Goal: Task Accomplishment & Management: Manage account settings

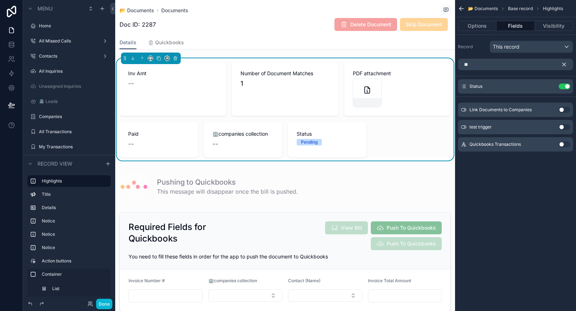
scroll to position [63, 0]
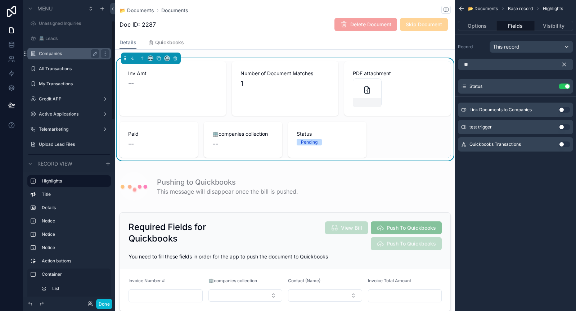
click at [65, 58] on div "Companies" at bounding box center [69, 54] width 81 height 12
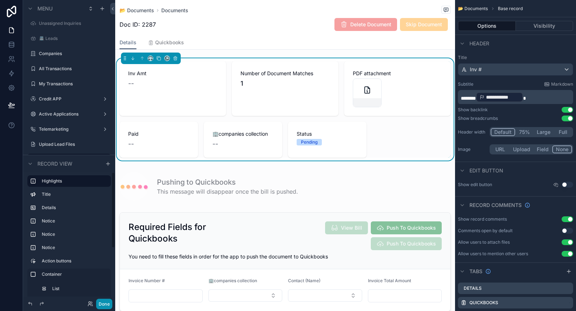
click at [108, 305] on button "Done" at bounding box center [104, 304] width 16 height 10
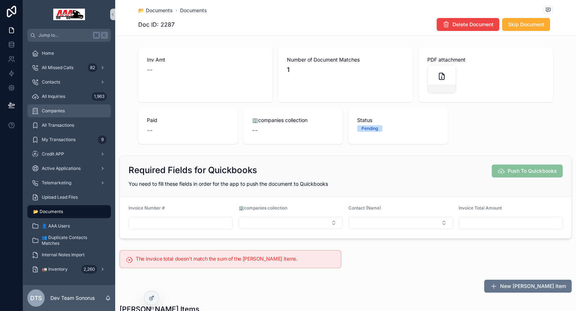
click at [48, 109] on span "Companies" at bounding box center [53, 111] width 23 height 6
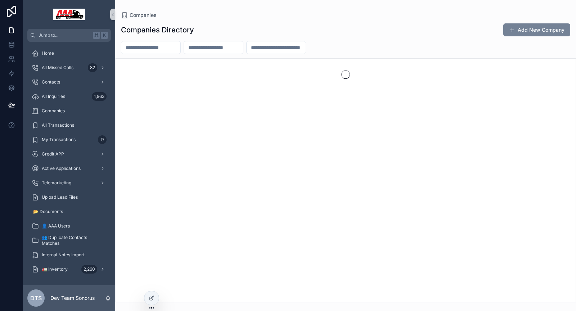
click at [529, 31] on button "Add New Company" at bounding box center [536, 29] width 67 height 13
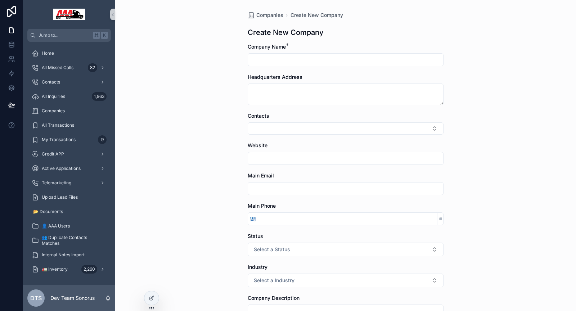
click at [277, 57] on input "scrollable content" at bounding box center [345, 60] width 195 height 10
click at [204, 119] on div "Companies Create New Company Create New Company Company Name * Headquarters Add…" at bounding box center [345, 155] width 461 height 311
click at [53, 87] on div "Contacts" at bounding box center [69, 82] width 75 height 12
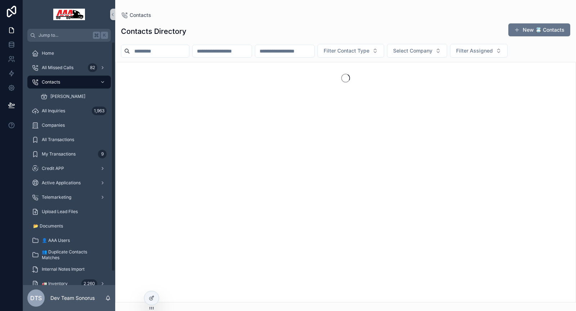
click at [161, 47] on input "scrollable content" at bounding box center [159, 51] width 59 height 10
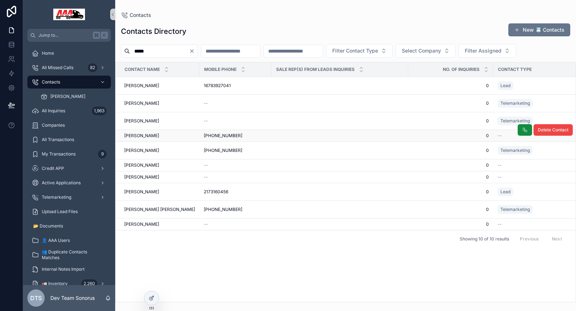
type input "*****"
click at [179, 135] on div "Bobby Miller Bobby Miller" at bounding box center [159, 136] width 71 height 6
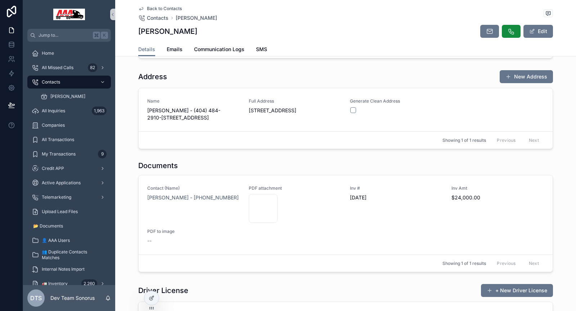
scroll to position [701, 0]
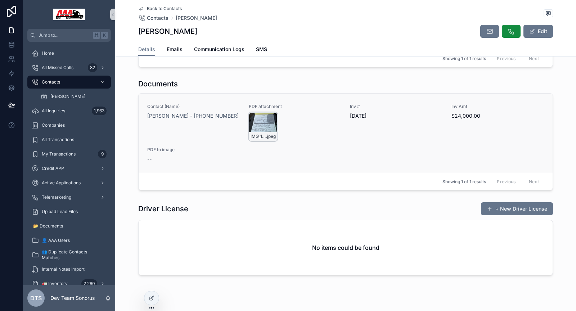
click at [260, 122] on div "IMG_1839 .jpeg" at bounding box center [263, 126] width 29 height 29
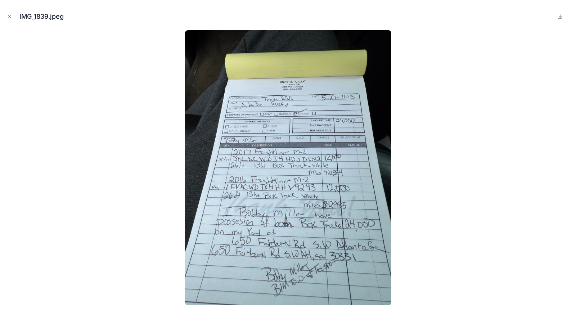
click at [516, 85] on div at bounding box center [288, 167] width 564 height 275
click at [109, 59] on div at bounding box center [288, 167] width 564 height 275
click at [125, 48] on div at bounding box center [288, 167] width 564 height 275
click at [9, 17] on icon "Close modal" at bounding box center [9, 16] width 5 height 5
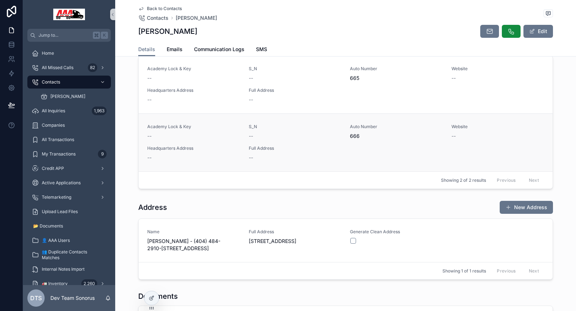
scroll to position [483, 0]
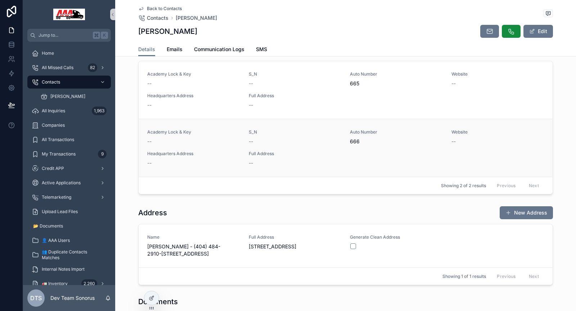
click at [354, 138] on span "666" at bounding box center [396, 141] width 93 height 7
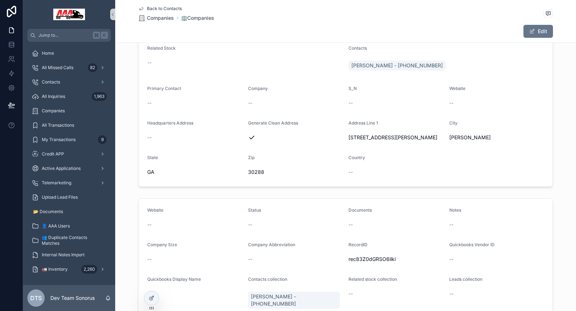
scroll to position [186, 0]
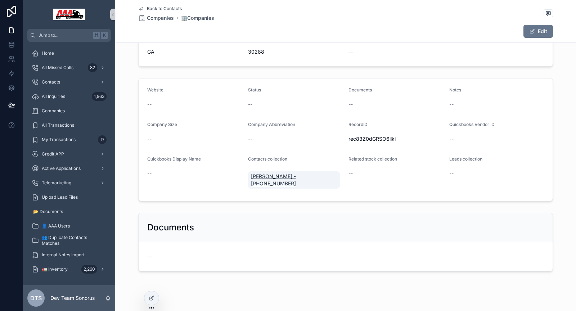
click at [267, 175] on span "Bobby Miller - (404) 484-2910" at bounding box center [294, 180] width 86 height 14
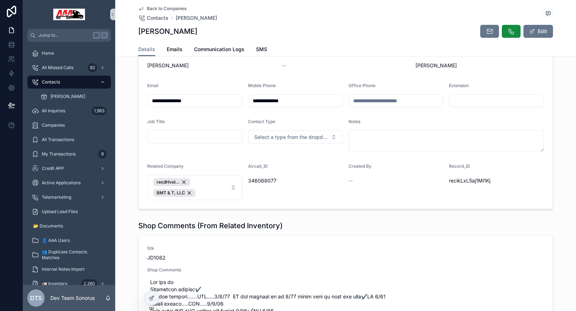
scroll to position [63, 0]
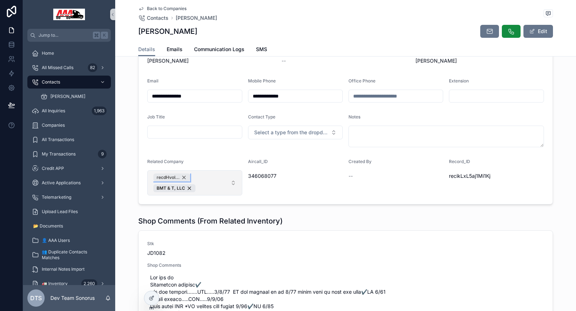
click at [181, 177] on div "recdHvoI..." at bounding box center [171, 177] width 37 height 8
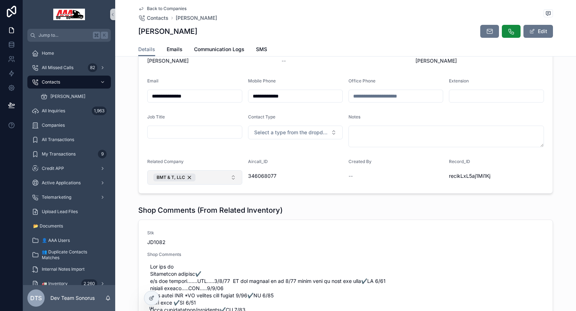
scroll to position [0, 0]
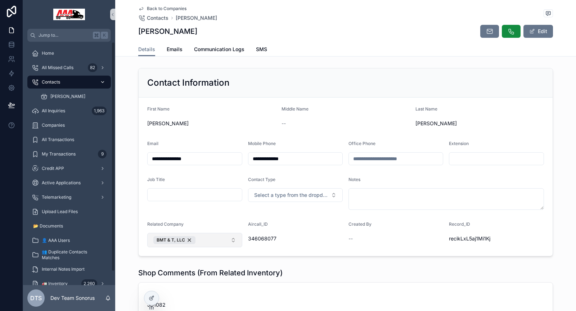
click at [49, 82] on span "Contacts" at bounding box center [51, 82] width 18 height 6
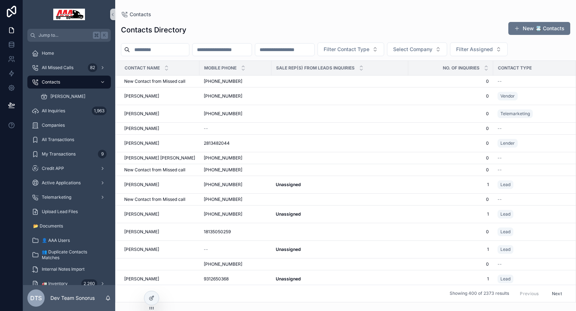
click at [174, 53] on input "scrollable content" at bounding box center [159, 50] width 59 height 10
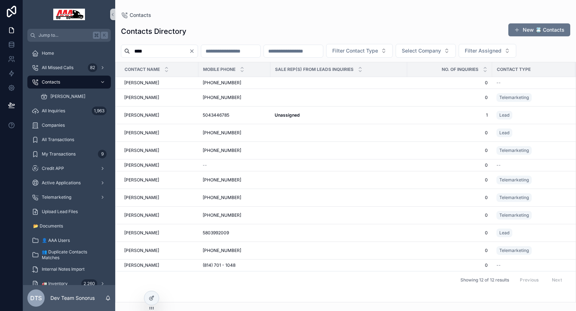
click at [168, 49] on input "****" at bounding box center [159, 51] width 59 height 10
click at [168, 48] on input "****" at bounding box center [159, 51] width 59 height 10
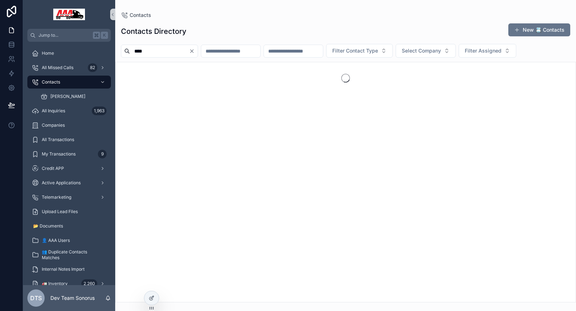
click at [172, 57] on div "Contacts Directory New 📇 Contacts **** Filter Contact Type Select Company Filte…" at bounding box center [345, 161] width 461 height 284
click at [173, 53] on input "****" at bounding box center [159, 51] width 59 height 10
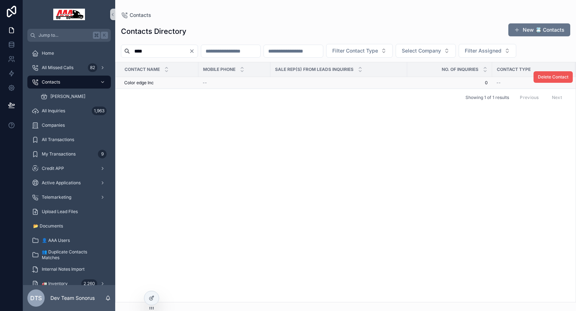
click at [553, 78] on span "Delete Contact" at bounding box center [553, 77] width 31 height 6
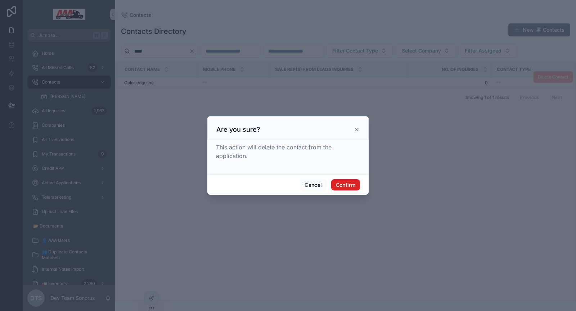
click at [352, 184] on button "Confirm" at bounding box center [345, 185] width 29 height 12
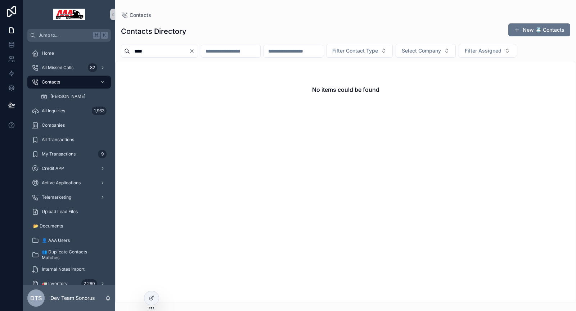
click at [156, 57] on div "****" at bounding box center [159, 51] width 77 height 13
click at [157, 52] on input "****" at bounding box center [159, 51] width 59 height 10
type input "*****"
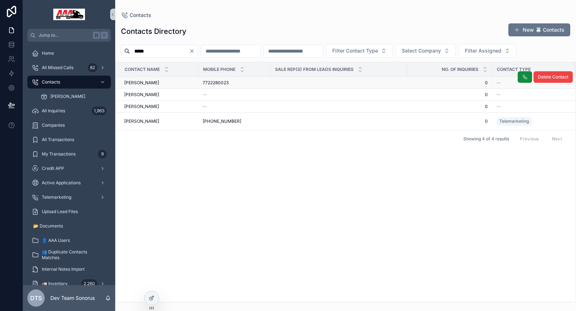
click at [238, 84] on div "7722280023 7722280023" at bounding box center [234, 83] width 63 height 6
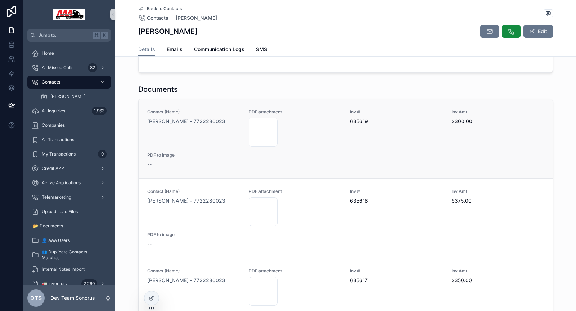
scroll to position [350, 0]
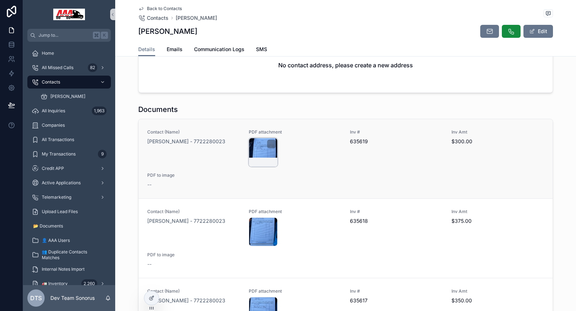
click at [267, 148] on div "scrollable content" at bounding box center [271, 144] width 9 height 9
click at [254, 154] on div "scrollable content" at bounding box center [263, 152] width 29 height 29
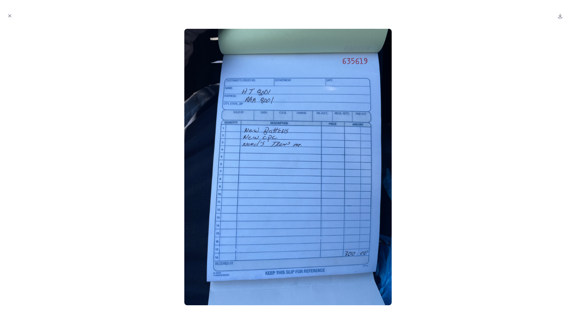
click at [140, 127] on div at bounding box center [288, 167] width 564 height 276
click at [10, 17] on icon "Close modal" at bounding box center [9, 15] width 5 height 5
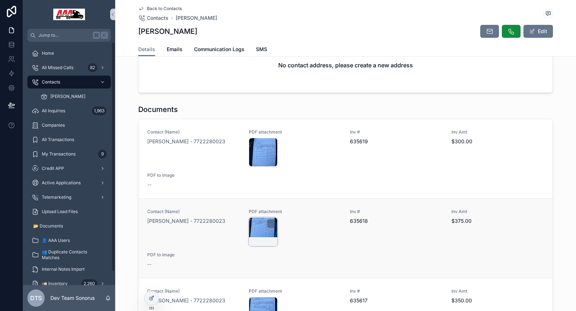
click at [261, 235] on div "scrollable content" at bounding box center [263, 231] width 29 height 29
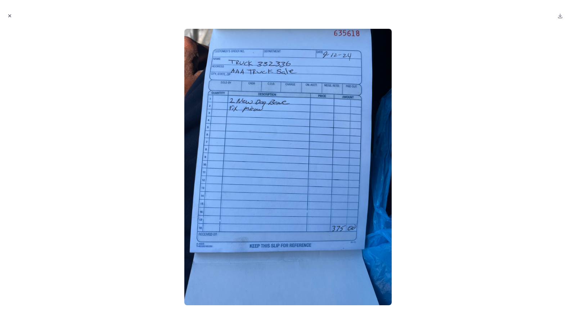
click at [7, 14] on icon "Close modal" at bounding box center [9, 15] width 5 height 5
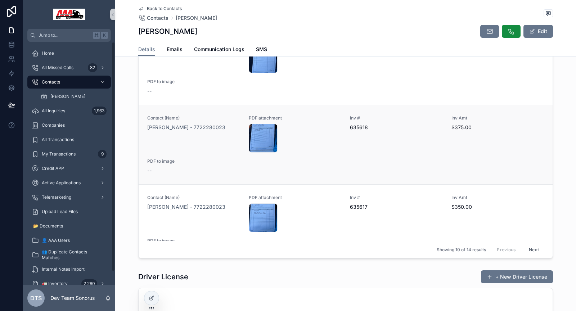
scroll to position [484, 0]
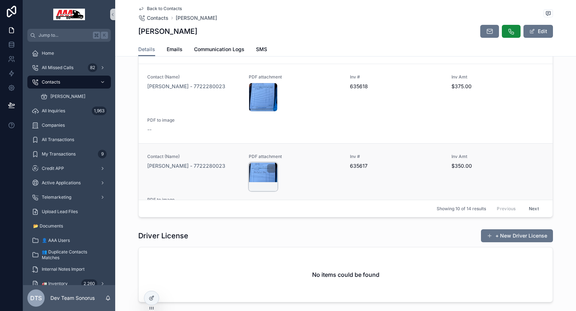
click at [264, 181] on div "scrollable content" at bounding box center [263, 176] width 29 height 29
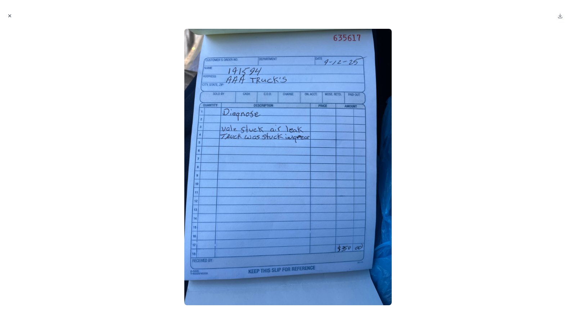
click at [10, 15] on icon "Close modal" at bounding box center [9, 15] width 5 height 5
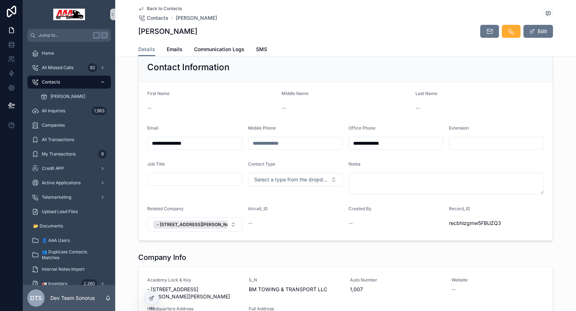
scroll to position [190, 0]
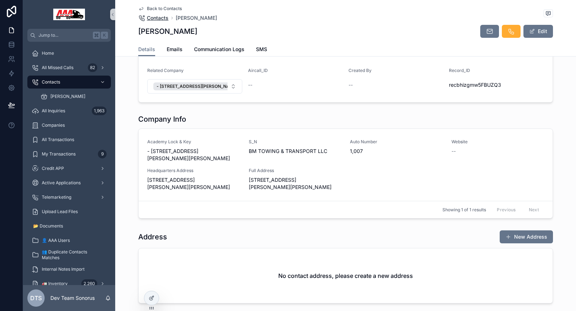
click at [157, 17] on span "Contacts" at bounding box center [158, 17] width 22 height 7
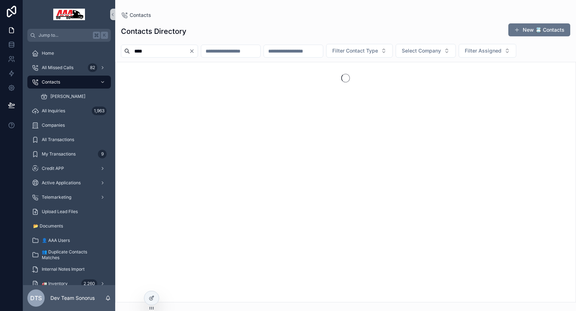
click at [168, 53] on input "****" at bounding box center [159, 51] width 59 height 10
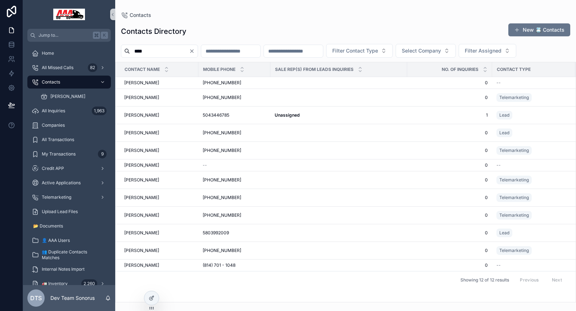
type input "****"
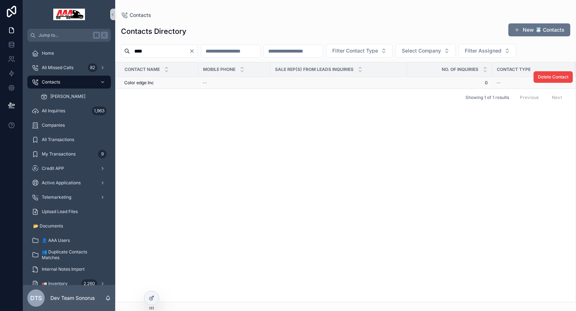
click at [169, 82] on div "Color edge Inc Color edge Inc" at bounding box center [159, 83] width 70 height 6
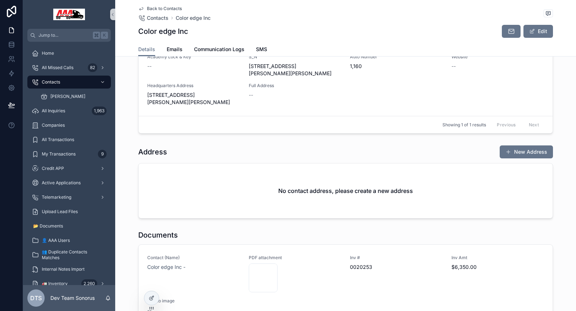
scroll to position [280, 0]
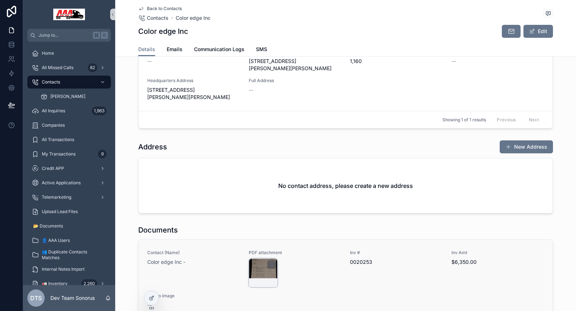
click at [251, 258] on div "scrollable content" at bounding box center [263, 272] width 29 height 29
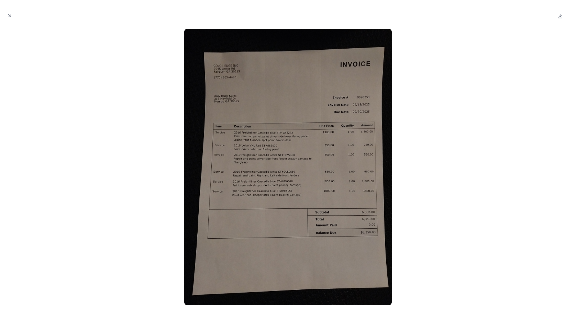
click at [439, 174] on div at bounding box center [288, 167] width 564 height 276
click at [217, 61] on img at bounding box center [287, 167] width 207 height 276
click at [234, 67] on img at bounding box center [287, 167] width 207 height 276
click at [80, 113] on div at bounding box center [288, 167] width 564 height 276
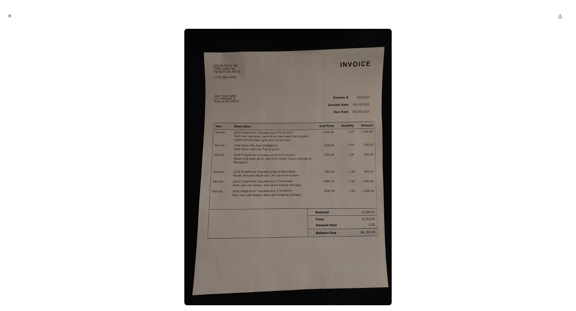
click at [9, 17] on icon "Close modal" at bounding box center [9, 15] width 5 height 5
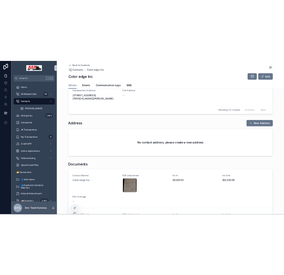
scroll to position [143, 0]
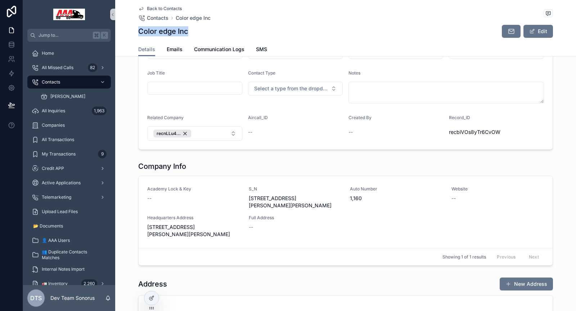
drag, startPoint x: 137, startPoint y: 33, endPoint x: 198, endPoint y: 33, distance: 61.2
click at [197, 33] on div "Color edge Inc Edit" at bounding box center [345, 31] width 415 height 14
click at [242, 27] on div "Color edge Inc Edit" at bounding box center [345, 31] width 415 height 14
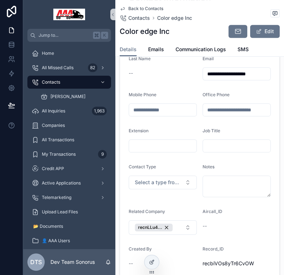
scroll to position [164, 0]
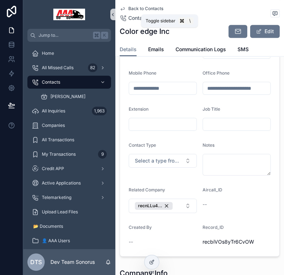
click at [112, 14] on icon "scrollable content" at bounding box center [112, 14] width 1 height 3
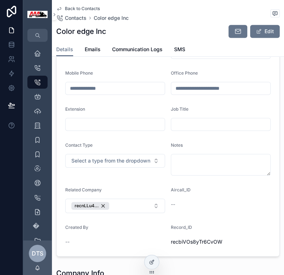
scroll to position [0, 0]
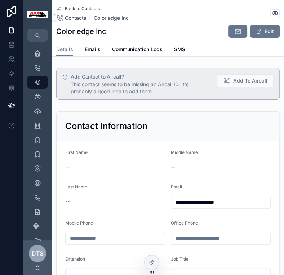
click at [189, 199] on input "**********" at bounding box center [220, 202] width 99 height 10
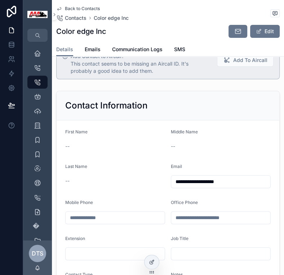
scroll to position [26, 0]
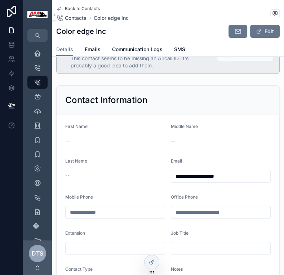
click at [94, 210] on input "scrollable content" at bounding box center [115, 212] width 99 height 10
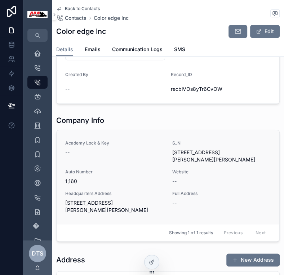
scroll to position [307, 0]
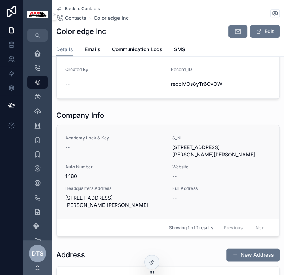
drag, startPoint x: 170, startPoint y: 145, endPoint x: 212, endPoint y: 148, distance: 42.2
click at [212, 148] on span "[STREET_ADDRESS][PERSON_NAME][PERSON_NAME]" at bounding box center [221, 151] width 98 height 14
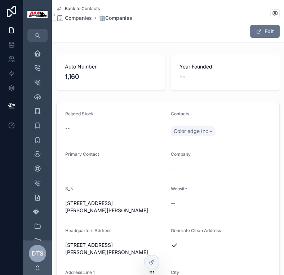
scroll to position [110, 0]
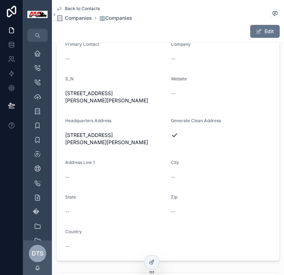
click at [95, 93] on span "[STREET_ADDRESS][PERSON_NAME][PERSON_NAME]" at bounding box center [115, 97] width 100 height 14
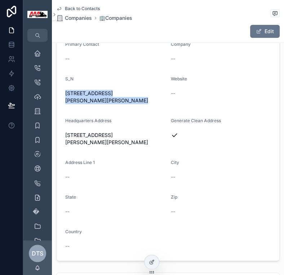
click at [95, 93] on span "[STREET_ADDRESS][PERSON_NAME][PERSON_NAME]" at bounding box center [115, 97] width 100 height 14
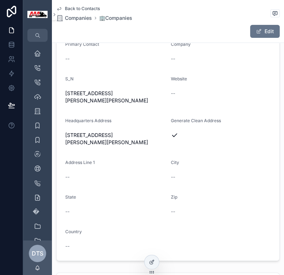
click at [87, 131] on span "[STREET_ADDRESS][PERSON_NAME][PERSON_NAME]" at bounding box center [115, 138] width 100 height 14
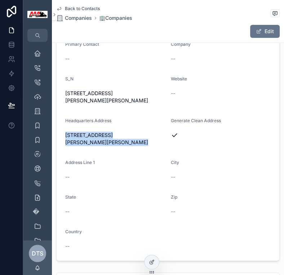
click at [87, 131] on span "[STREET_ADDRESS][PERSON_NAME][PERSON_NAME]" at bounding box center [115, 138] width 100 height 14
copy span "[STREET_ADDRESS][PERSON_NAME][PERSON_NAME]"
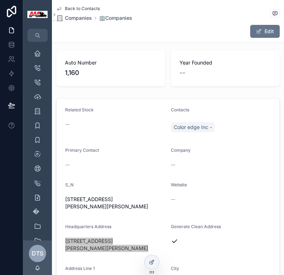
scroll to position [0, 0]
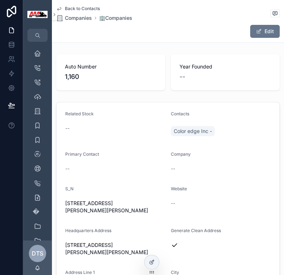
click at [100, 201] on span "[STREET_ADDRESS][PERSON_NAME][PERSON_NAME]" at bounding box center [115, 206] width 100 height 14
click at [64, 8] on link "Back to Contacts" at bounding box center [78, 9] width 44 height 6
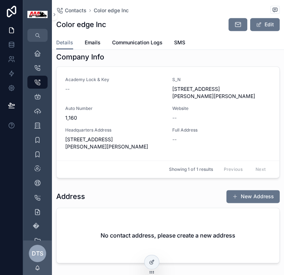
scroll to position [364, 0]
